Goal: Browse casually: Explore the website without a specific task or goal

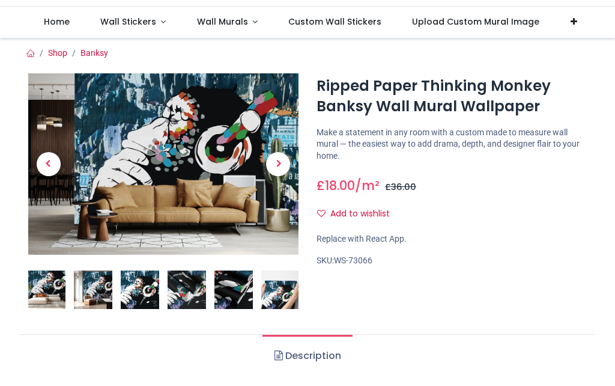
scroll to position [51, 0]
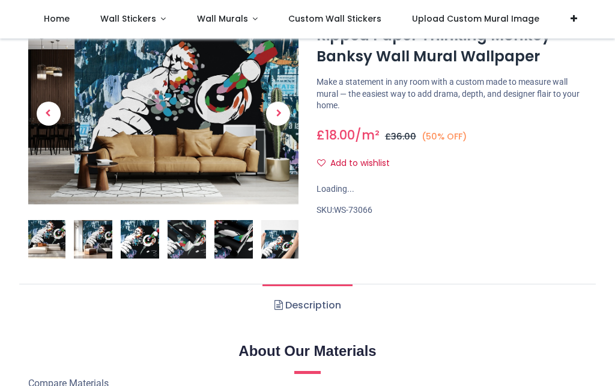
scroll to position [28, 0]
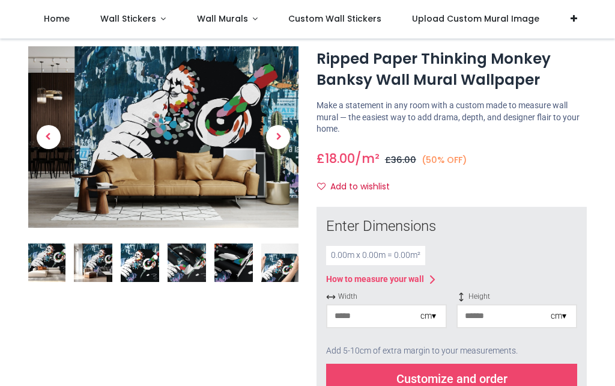
click at [148, 16] on span "Wall Stickers" at bounding box center [128, 19] width 56 height 12
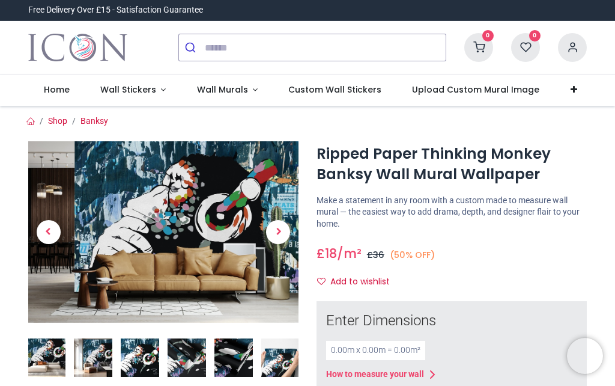
scroll to position [0, 0]
click at [154, 83] on span "Wall Stickers" at bounding box center [129, 89] width 58 height 12
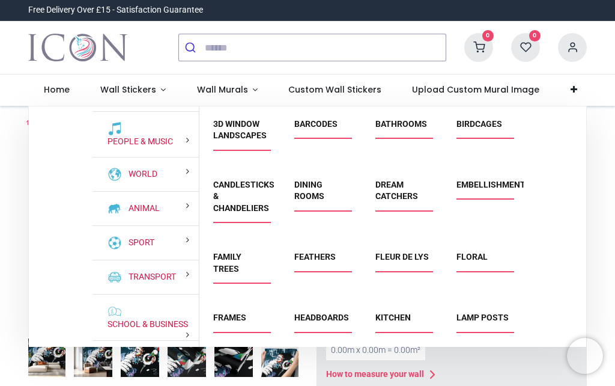
scroll to position [95, 0]
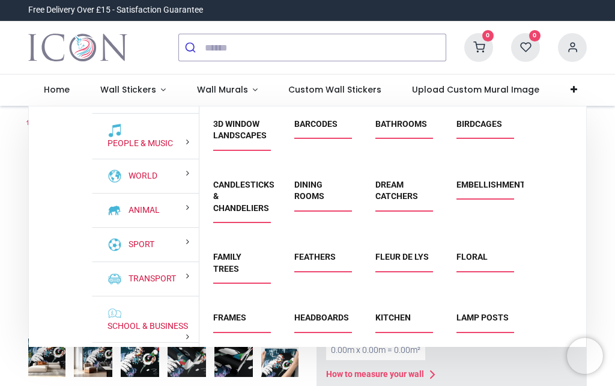
click at [156, 237] on div "Sport" at bounding box center [145, 245] width 108 height 34
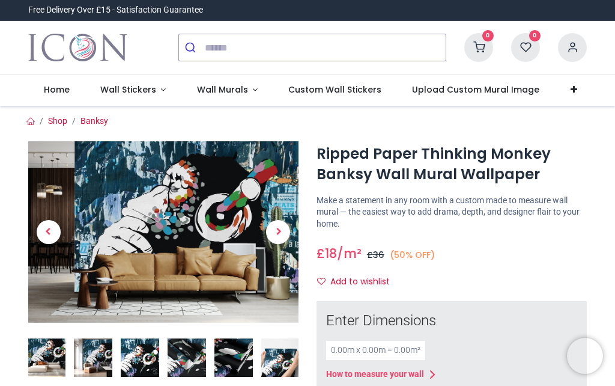
scroll to position [0, 0]
click at [160, 88] on link "Wall Stickers" at bounding box center [133, 89] width 97 height 31
click at [168, 87] on link "Wall Stickers" at bounding box center [133, 89] width 97 height 31
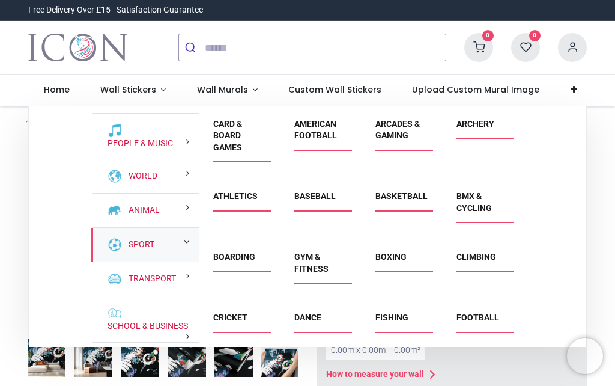
click at [231, 354] on div "Golf" at bounding box center [239, 379] width 81 height 61
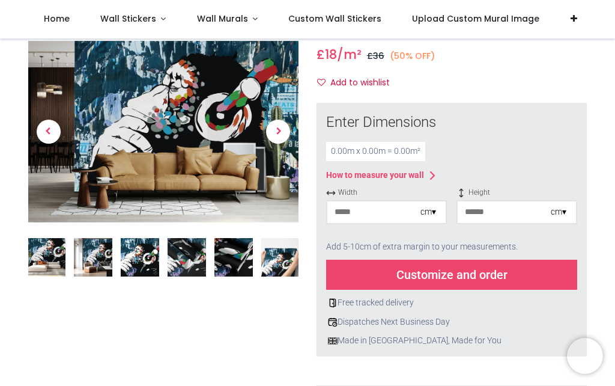
scroll to position [137, 0]
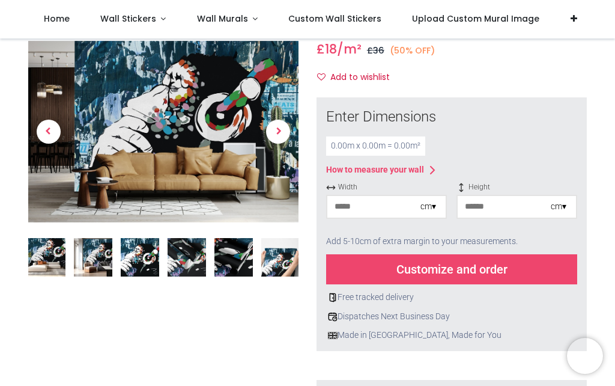
click at [159, 18] on link "Wall Stickers" at bounding box center [133, 19] width 97 height 38
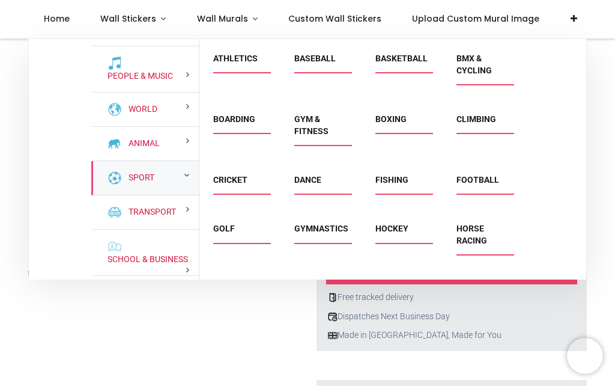
scroll to position [71, 0]
click at [228, 226] on link "Golf" at bounding box center [224, 228] width 22 height 10
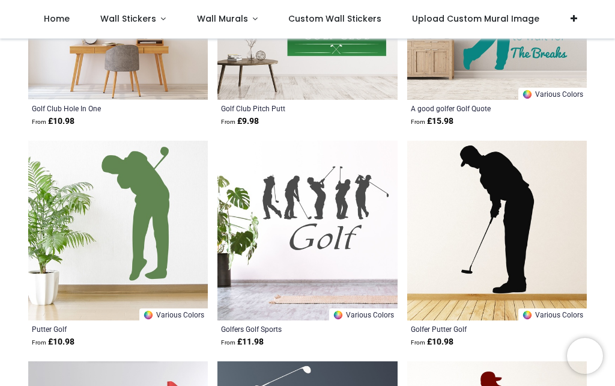
scroll to position [1473, 0]
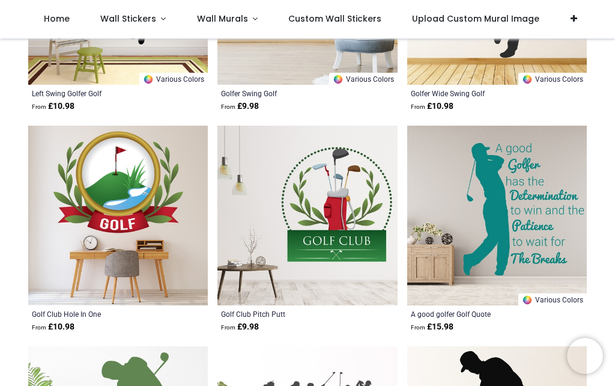
scroll to position [1250, 0]
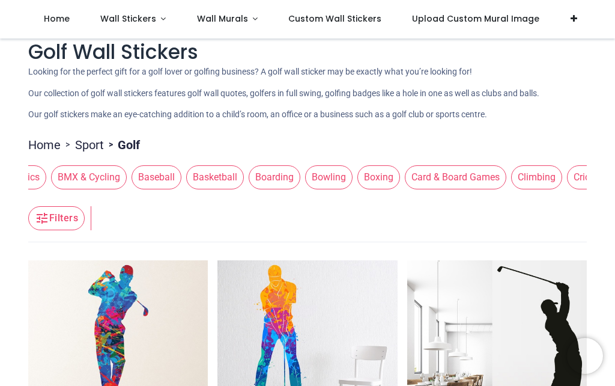
scroll to position [0, 280]
click at [566, 186] on span "Cricket" at bounding box center [587, 177] width 42 height 24
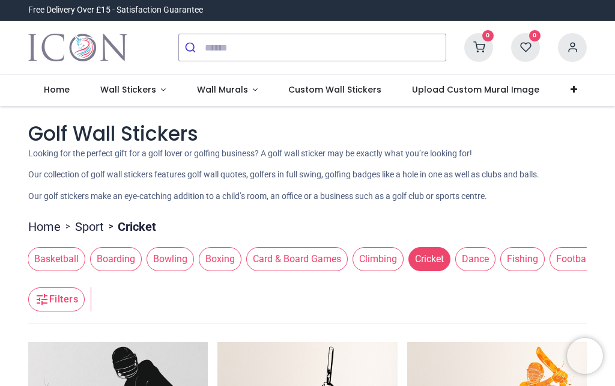
scroll to position [0, 443]
click at [241, 263] on span "Card & Board Games" at bounding box center [292, 259] width 102 height 24
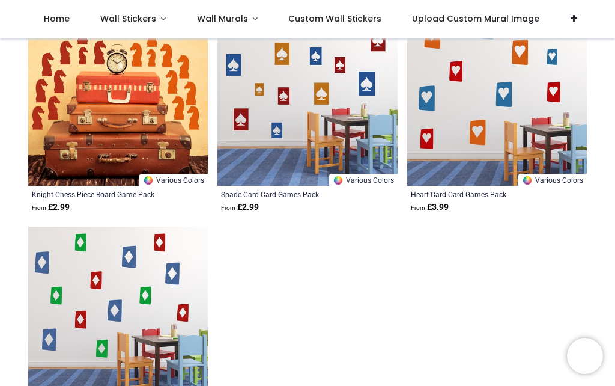
scroll to position [2034, 0]
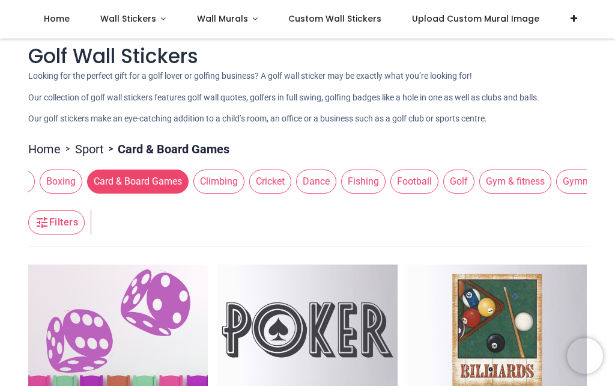
scroll to position [0, 597]
click at [390, 193] on span "Football" at bounding box center [414, 181] width 48 height 24
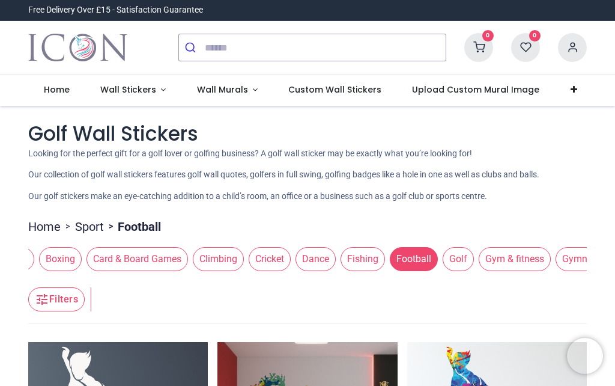
click at [157, 87] on link "Wall Stickers" at bounding box center [133, 89] width 97 height 31
click at [162, 88] on link "Wall Stickers" at bounding box center [133, 89] width 97 height 31
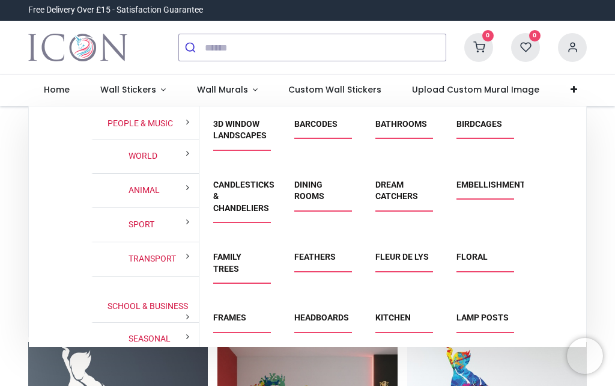
scroll to position [114, 0]
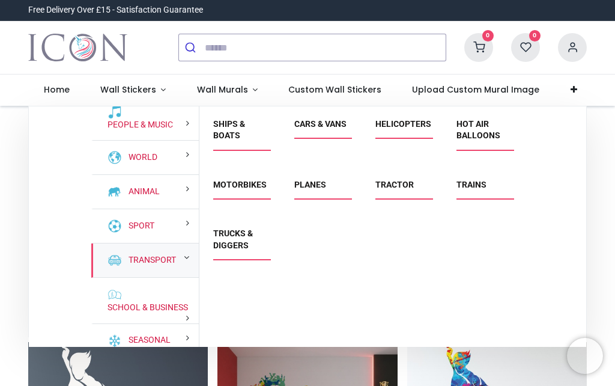
click at [154, 260] on link "Transport" at bounding box center [150, 260] width 52 height 12
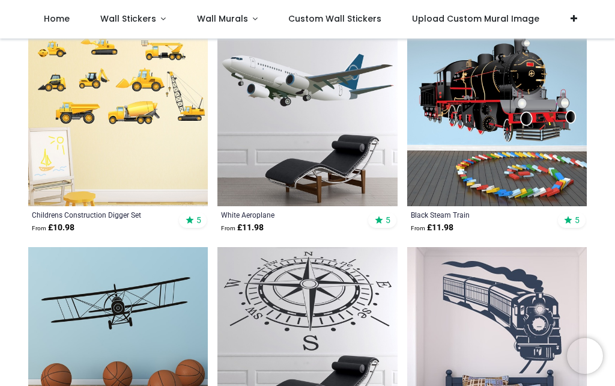
scroll to position [23, 0]
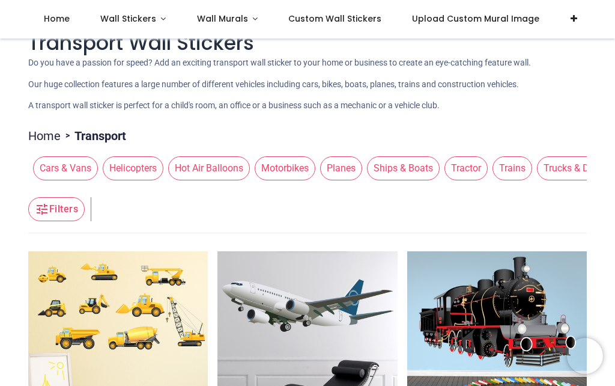
click at [62, 171] on span "Cars & Vans" at bounding box center [65, 168] width 65 height 24
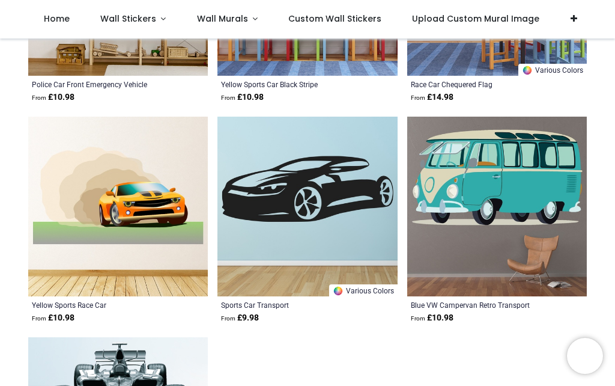
scroll to position [1924, 0]
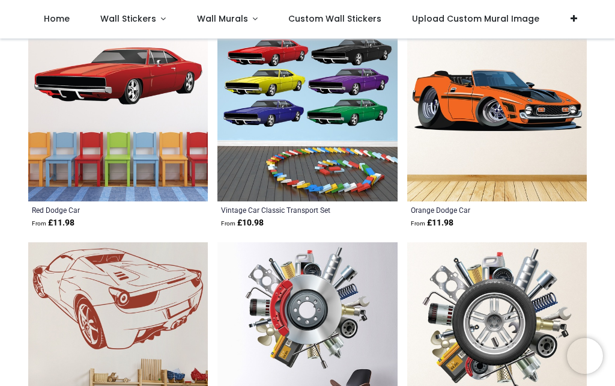
scroll to position [3565, 0]
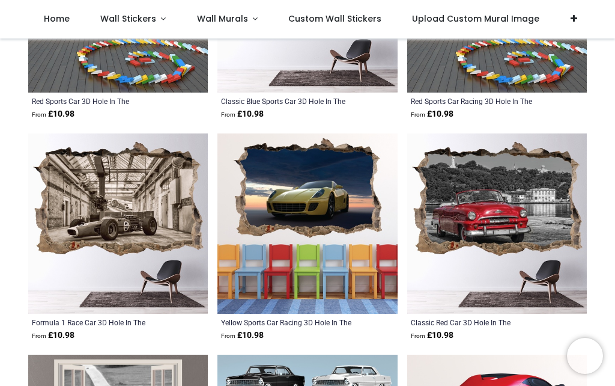
scroll to position [5003, 0]
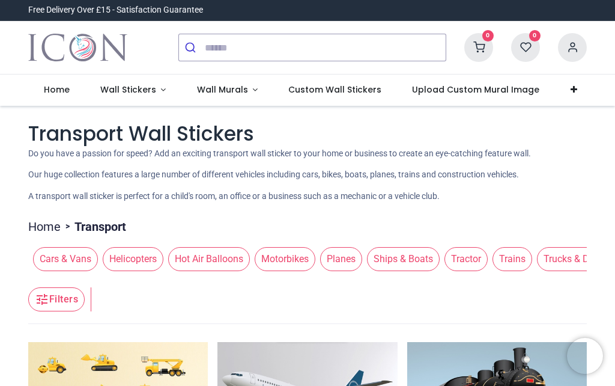
click at [150, 86] on span "Wall Stickers" at bounding box center [128, 89] width 56 height 12
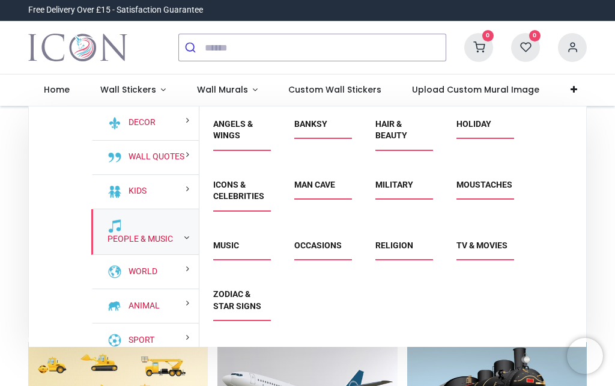
click at [160, 233] on link "People & Music" at bounding box center [138, 239] width 70 height 12
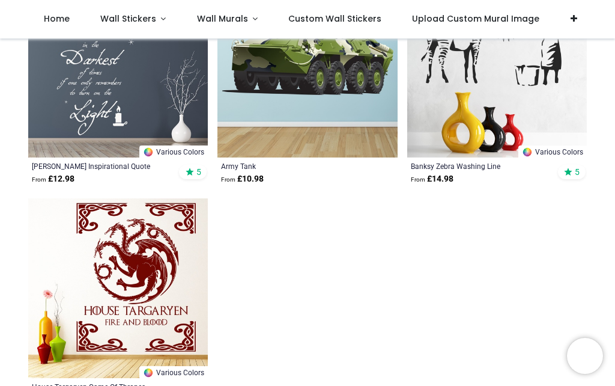
scroll to position [2158, 0]
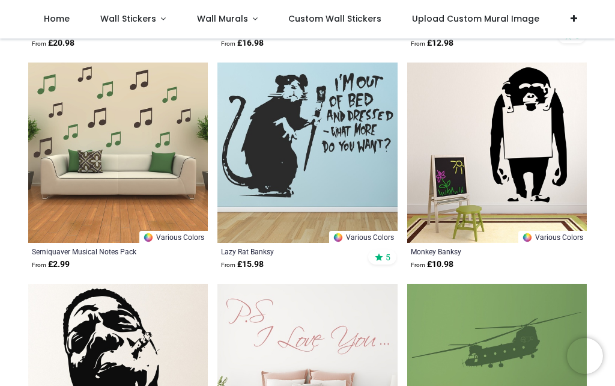
scroll to position [2497, 0]
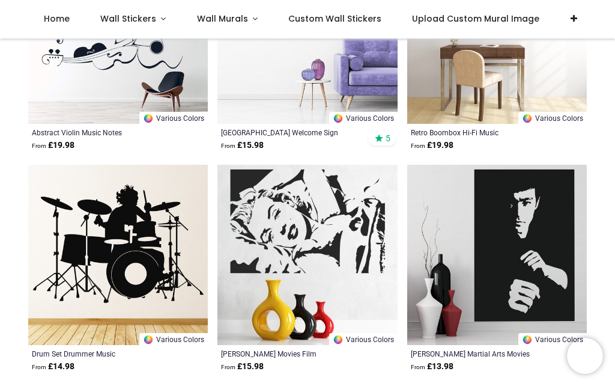
scroll to position [6366, 0]
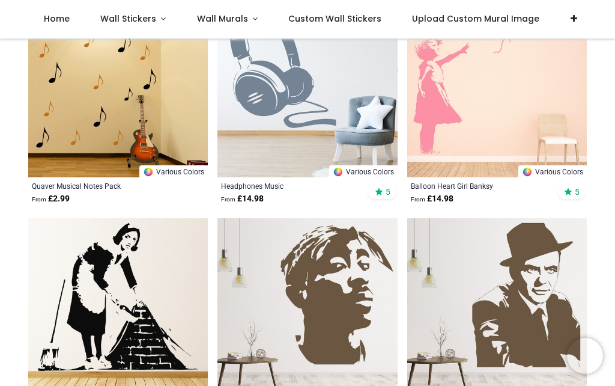
scroll to position [3975, 0]
